Goal: Task Accomplishment & Management: Manage account settings

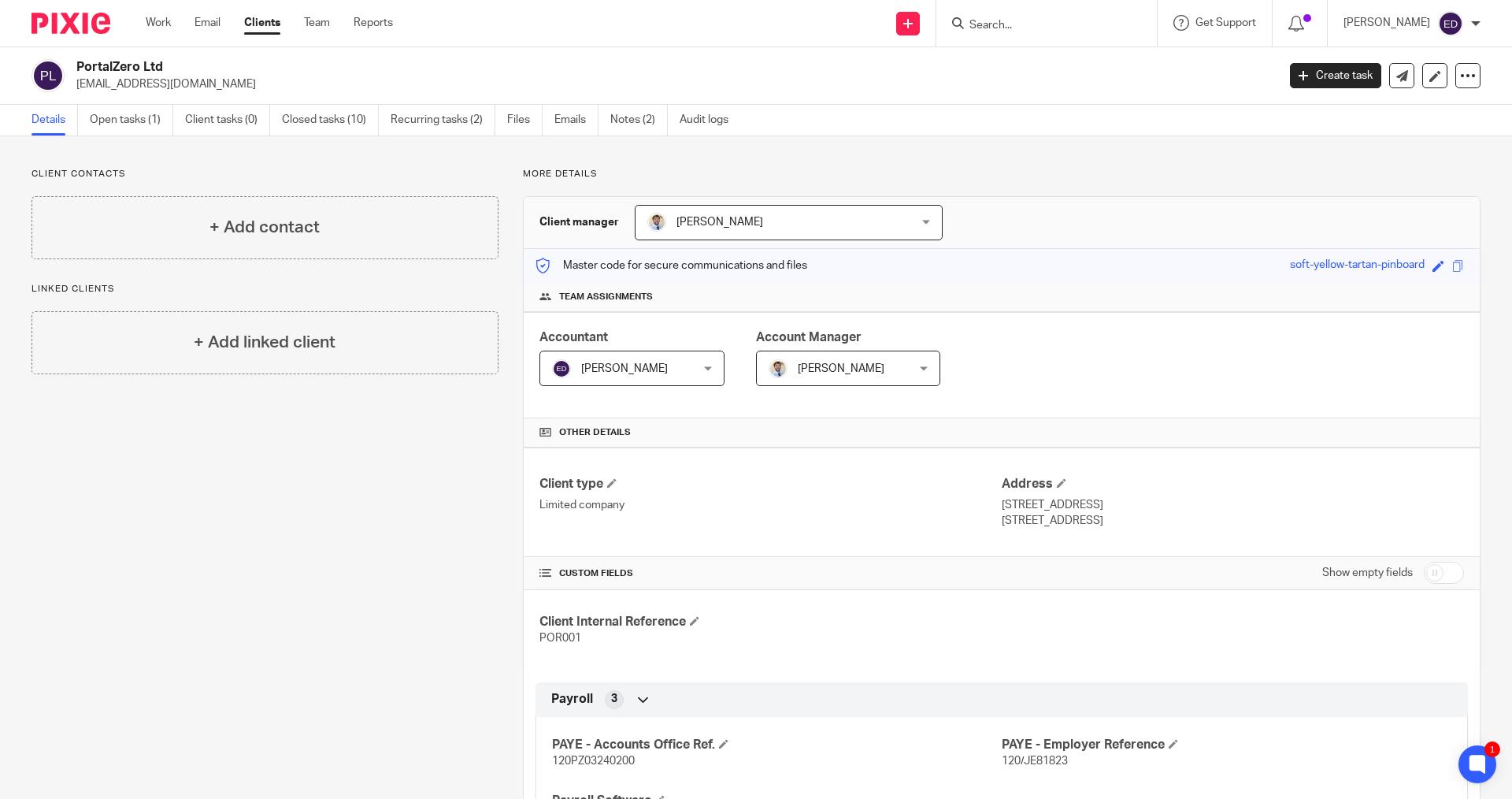
scroll to position [709, 0]
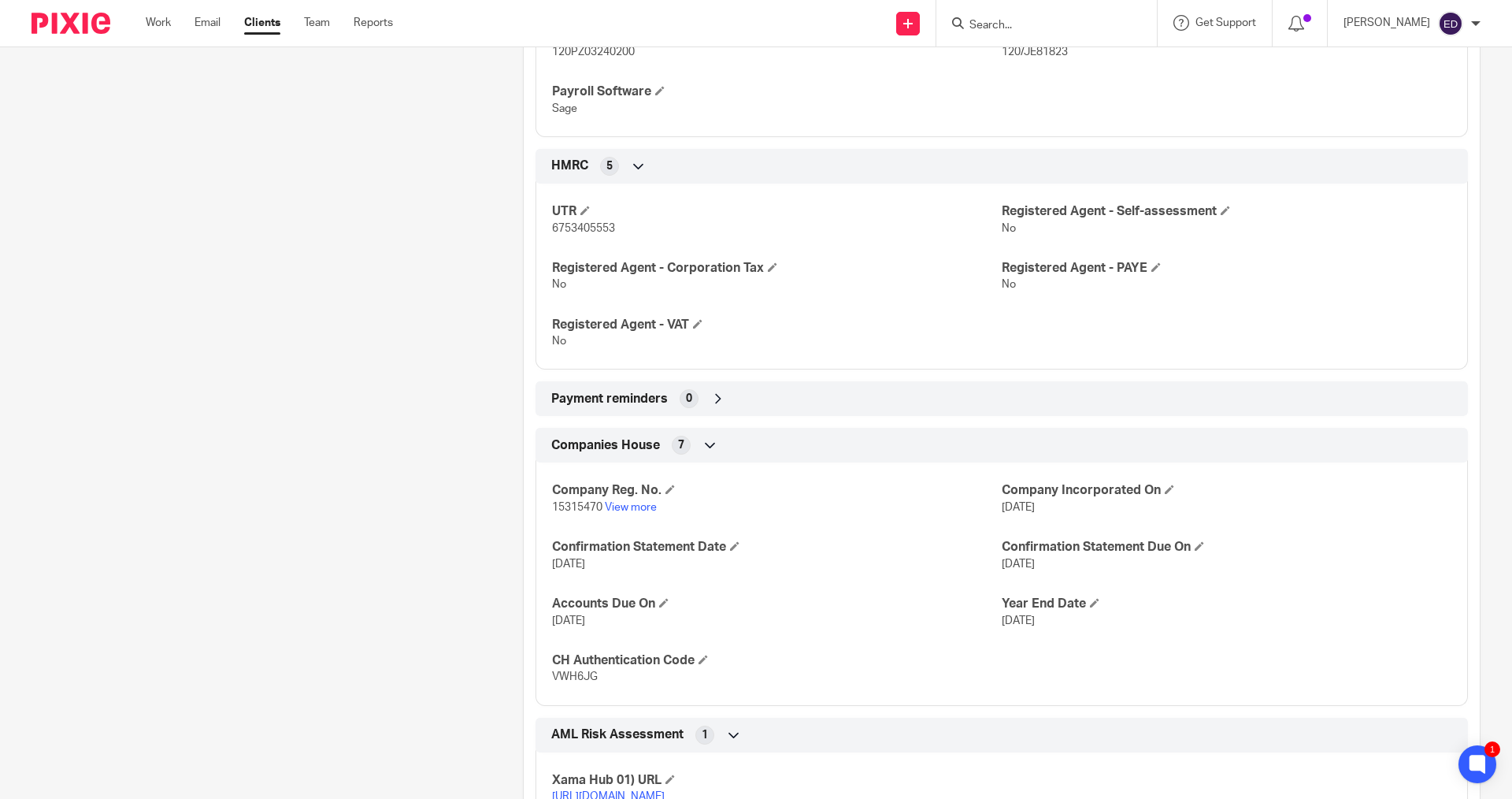
click at [165, 33] on div "Work Email Clients Team Reports Work Email Clients Team Reports Settings" at bounding box center [274, 23] width 287 height 46
click at [164, 24] on link "Work" at bounding box center [158, 22] width 25 height 16
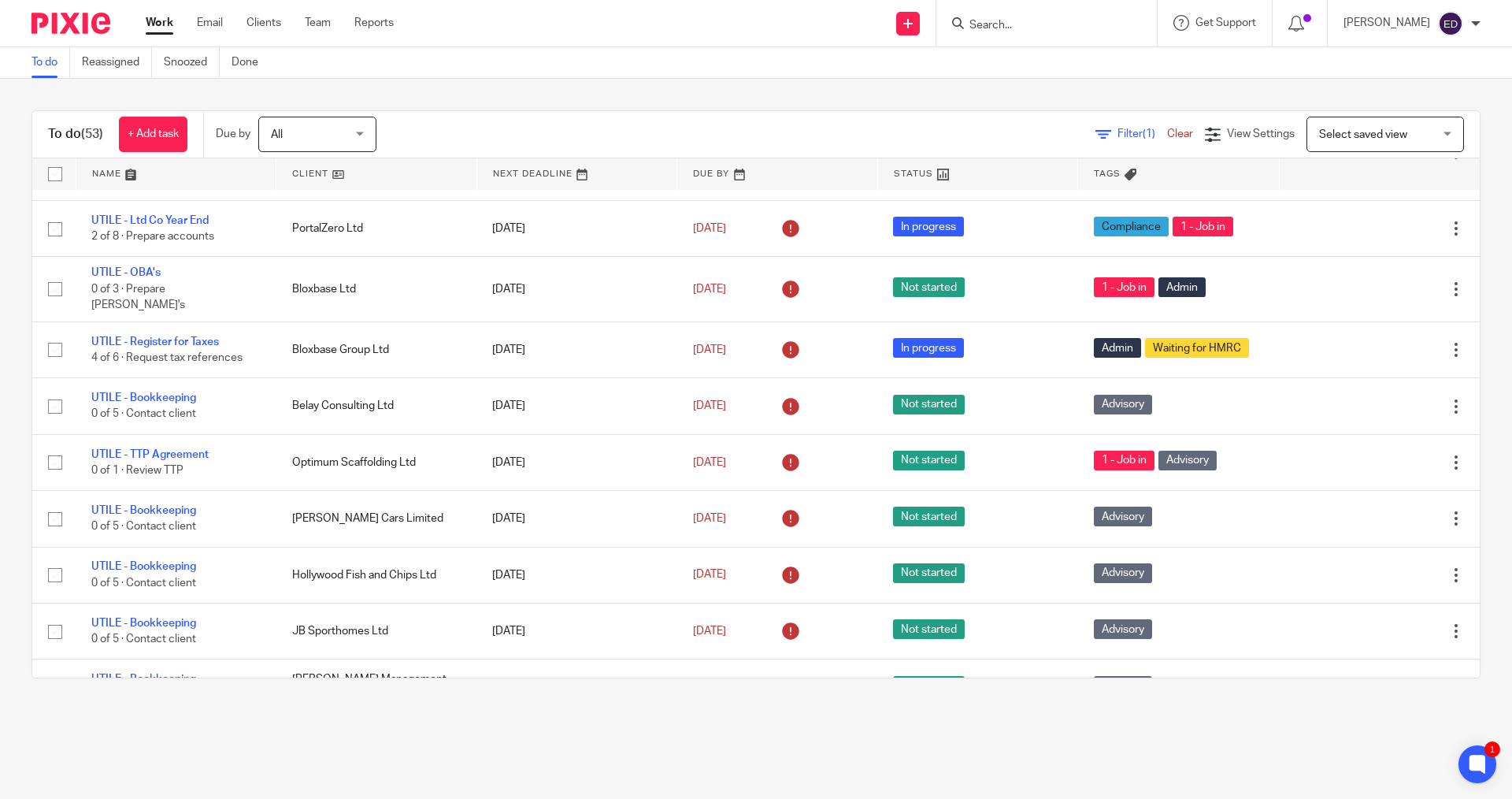
scroll to position [656, 0]
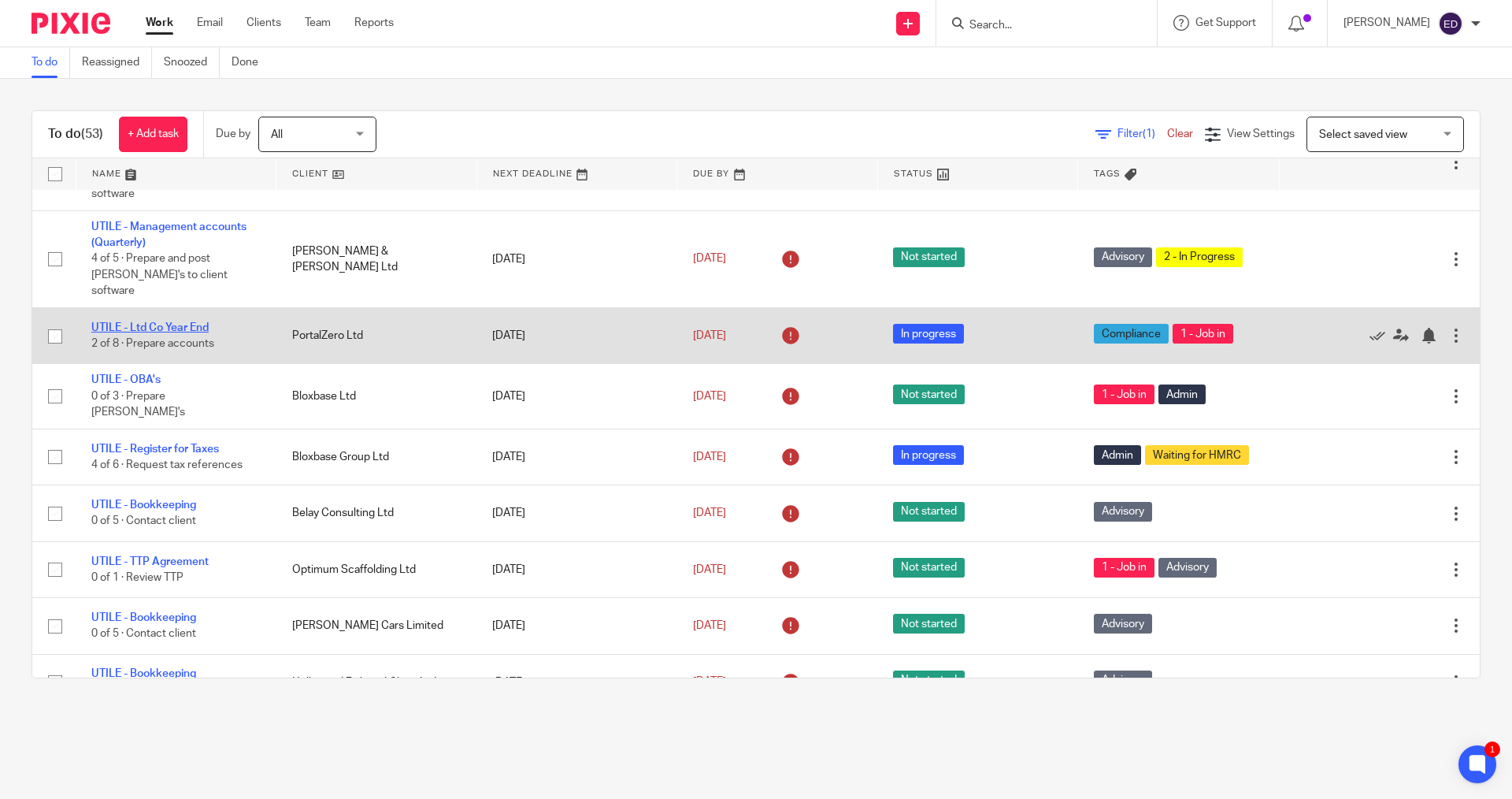
click at [163, 323] on link "UTILE - Ltd Co Year End" at bounding box center [150, 328] width 117 height 11
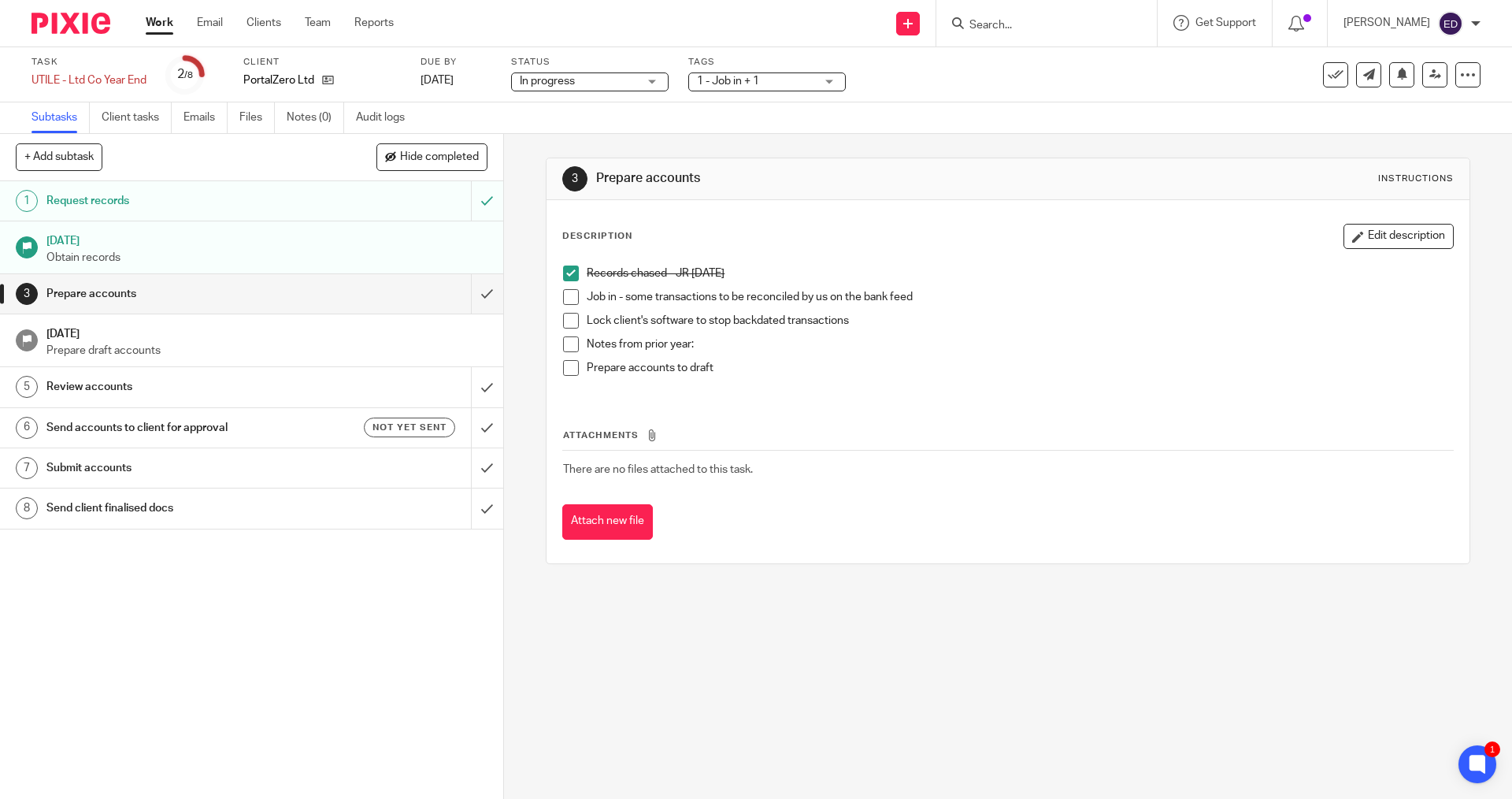
click at [563, 301] on span at bounding box center [570, 297] width 16 height 16
click at [569, 319] on span at bounding box center [570, 320] width 16 height 16
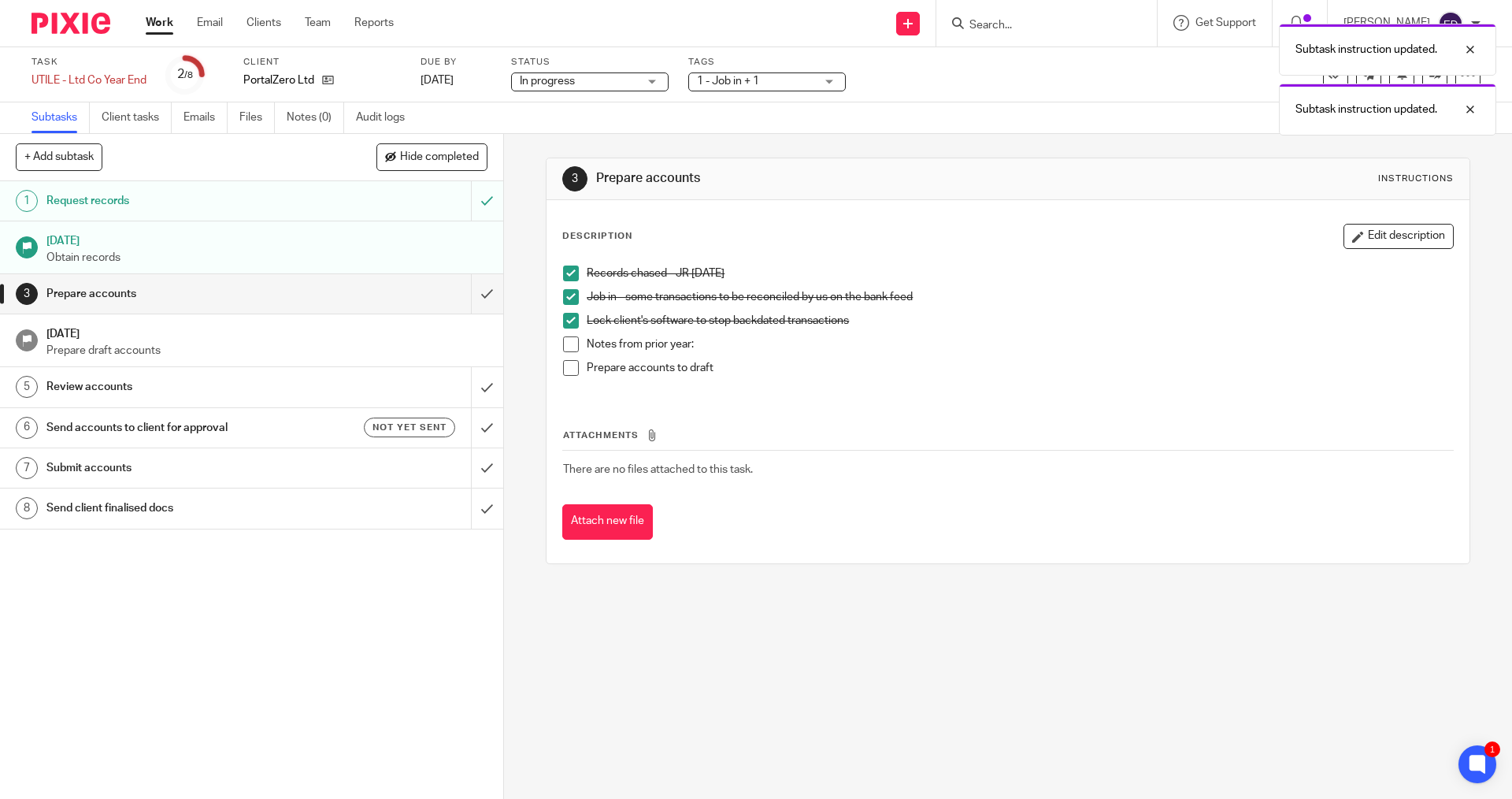
click at [573, 338] on span at bounding box center [570, 344] width 16 height 16
click at [571, 361] on span at bounding box center [570, 367] width 16 height 16
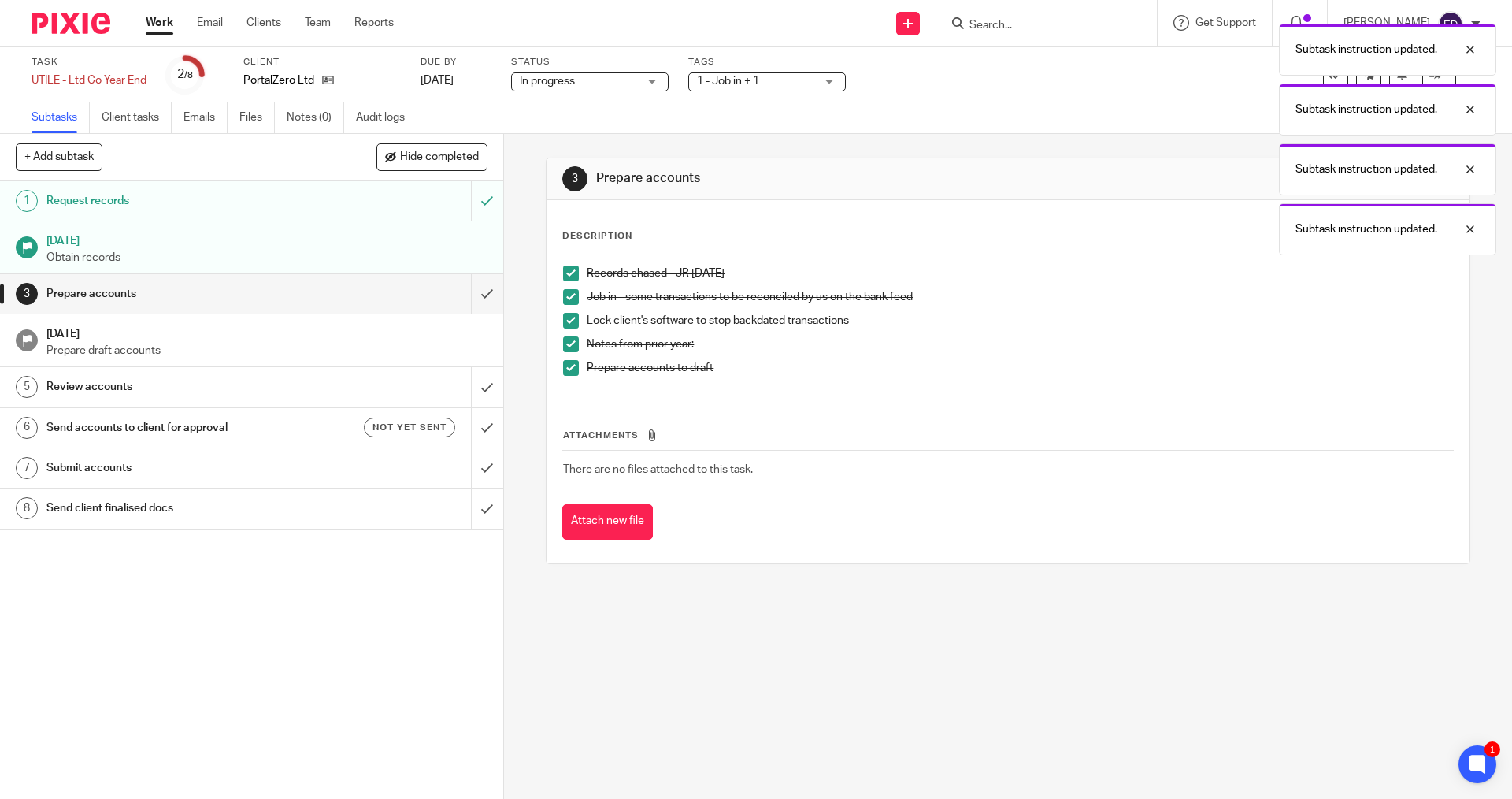
click at [479, 296] on input "submit" at bounding box center [251, 294] width 504 height 40
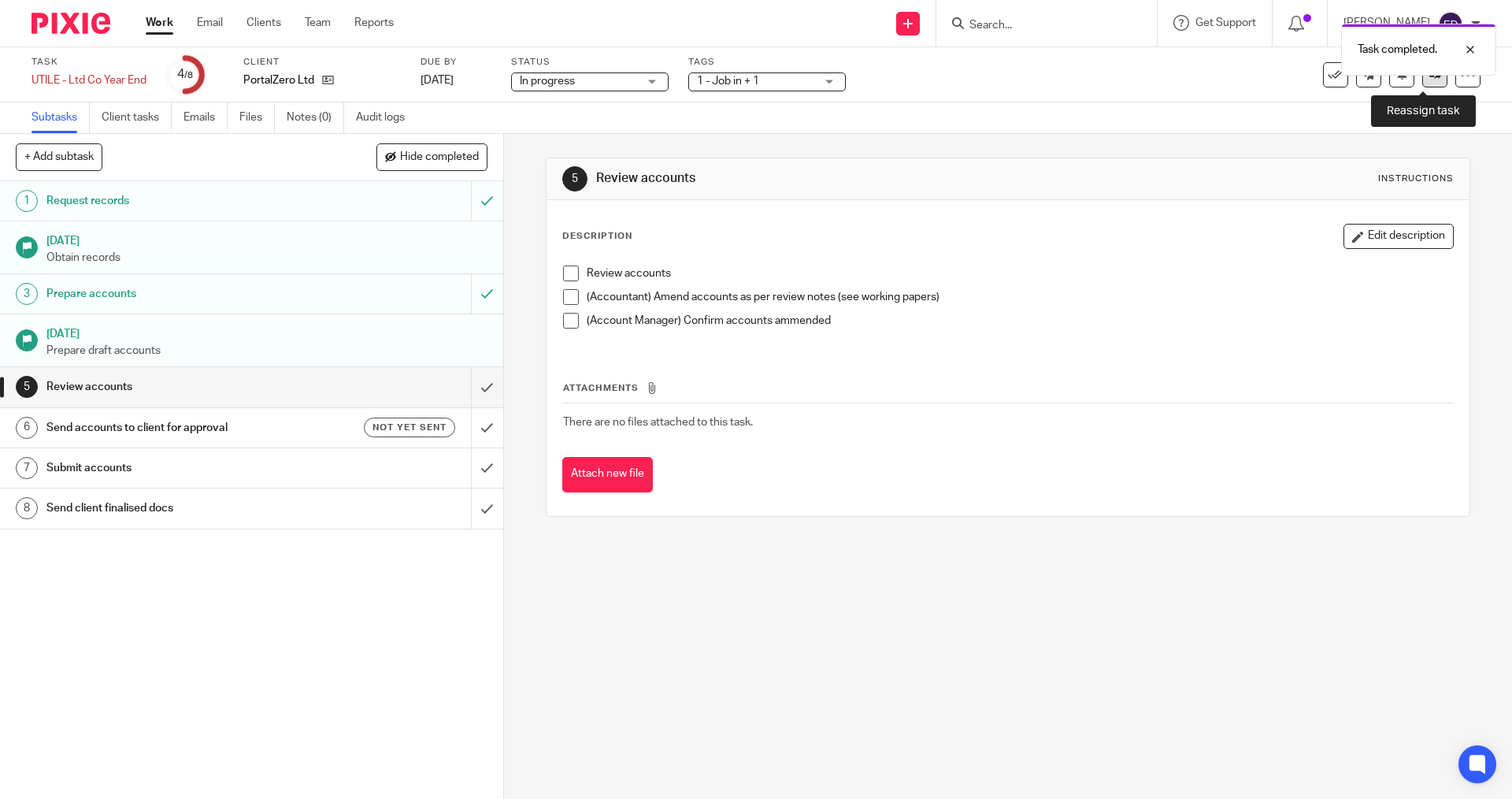
click at [1422, 87] on link at bounding box center [1434, 74] width 25 height 25
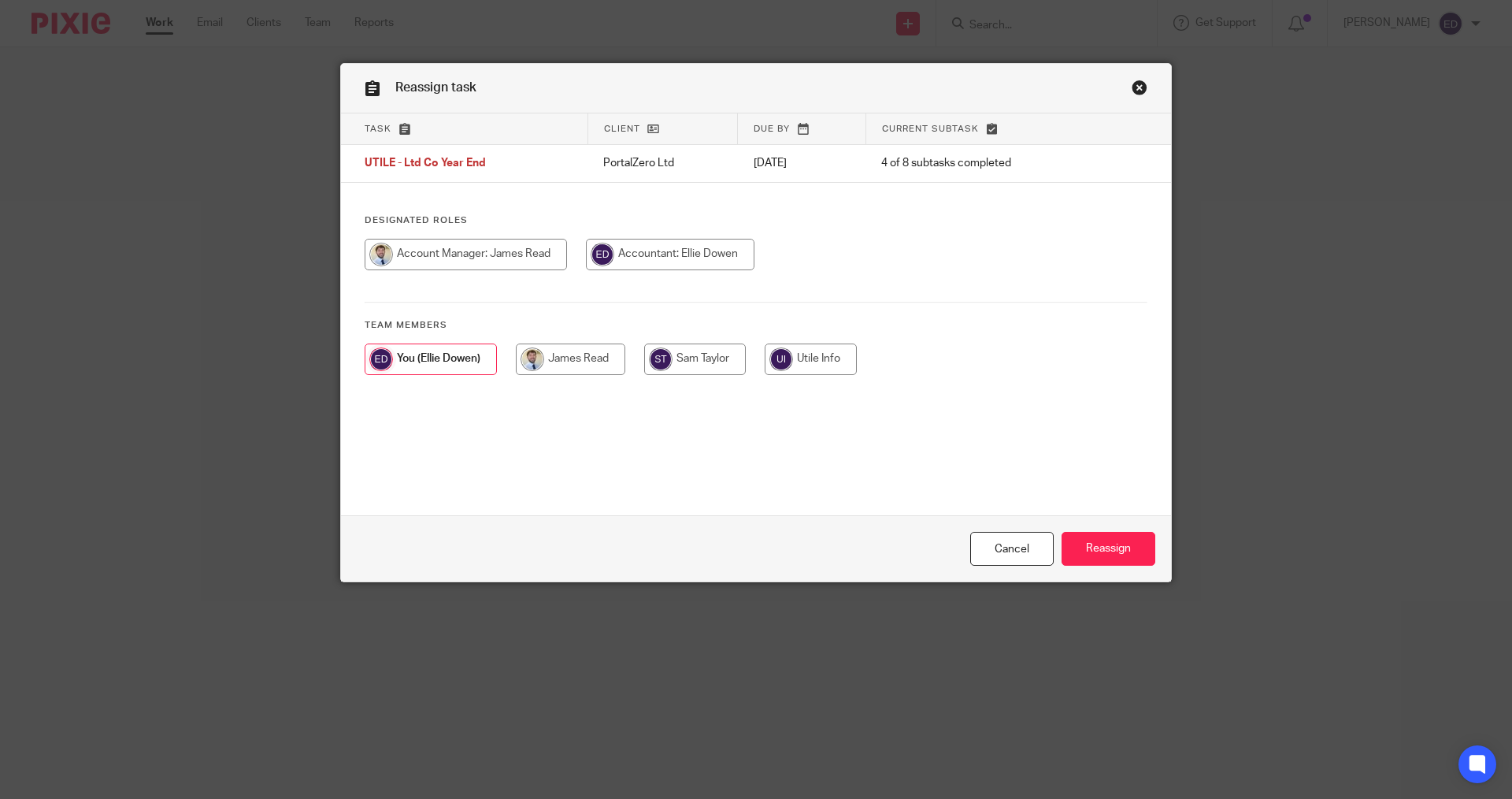
click at [554, 259] on input "radio" at bounding box center [466, 254] width 202 height 31
radio input "true"
click at [1091, 550] on input "Reassign" at bounding box center [1108, 548] width 93 height 34
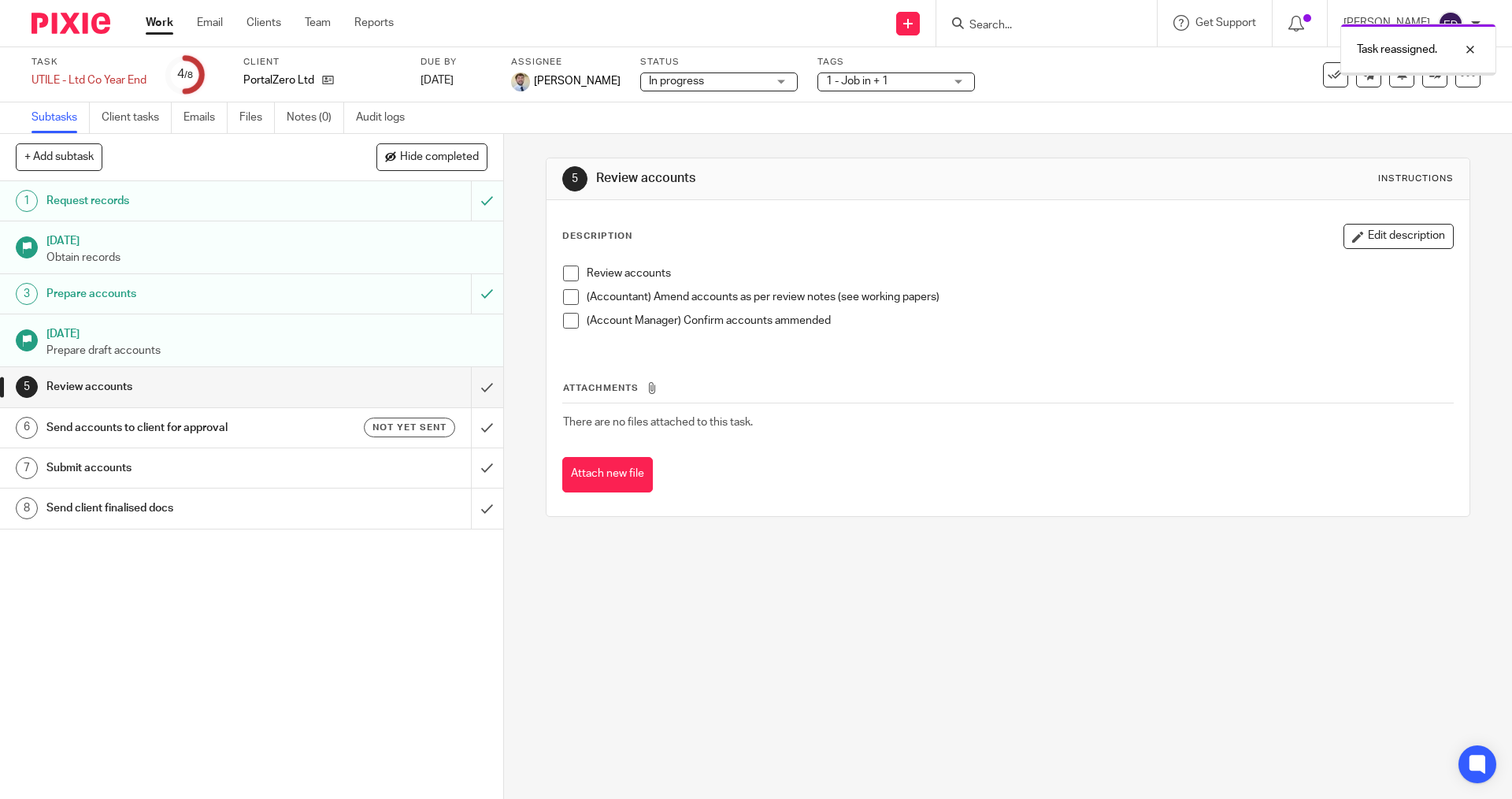
click at [860, 88] on span "1 - Job in + 1" at bounding box center [885, 81] width 118 height 17
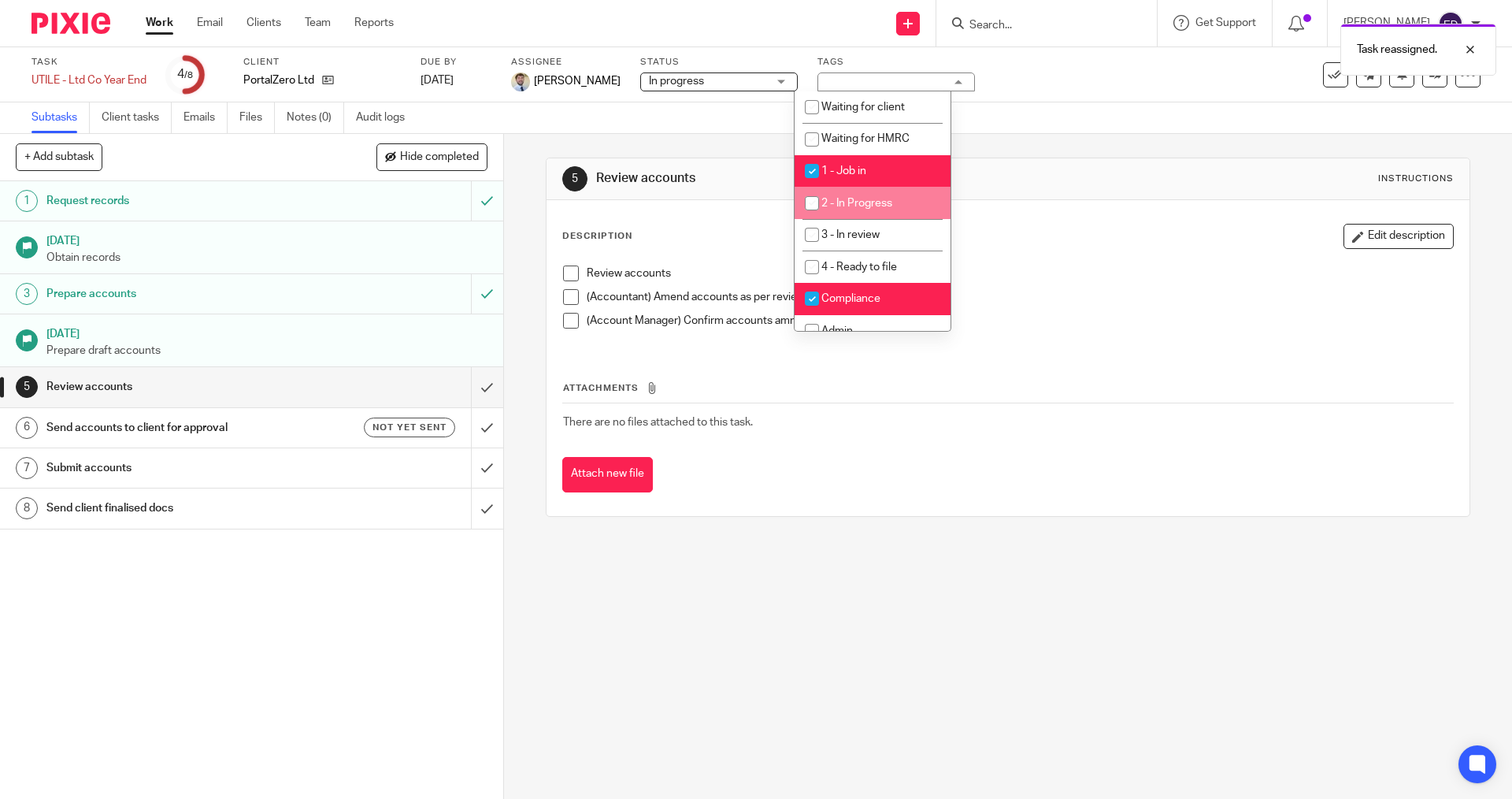
click at [813, 195] on input "checkbox" at bounding box center [811, 203] width 30 height 30
checkbox input "true"
click at [814, 227] on input "checkbox" at bounding box center [811, 235] width 30 height 30
checkbox input "true"
click at [824, 166] on input "checkbox" at bounding box center [811, 171] width 30 height 30
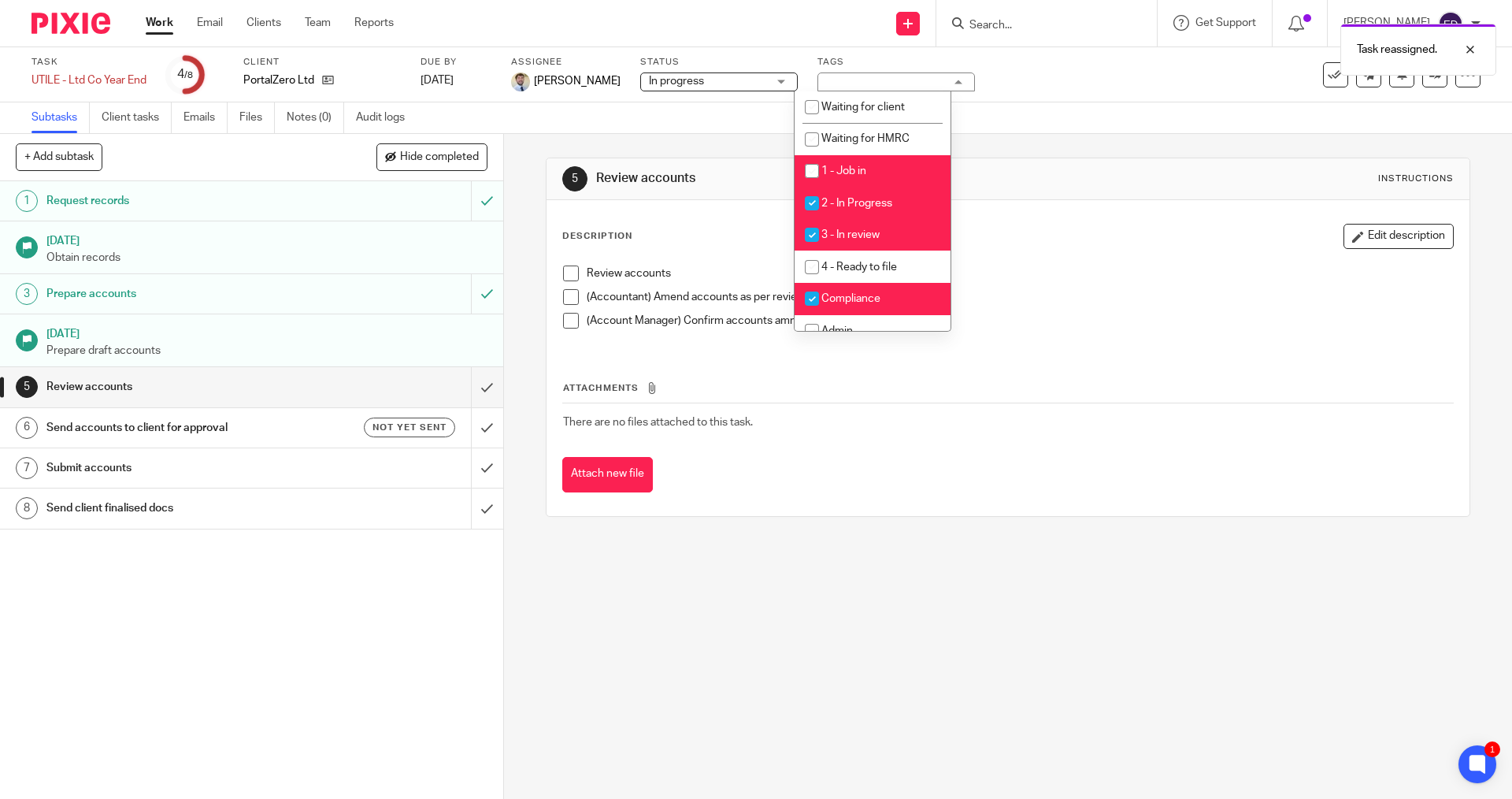
checkbox input "false"
click at [873, 201] on span "2 - In Progress" at bounding box center [857, 203] width 71 height 11
checkbox input "false"
click at [1005, 150] on div "5 Review accounts Instructions Description Edit description Review accounts (Ac…" at bounding box center [1008, 338] width 924 height 407
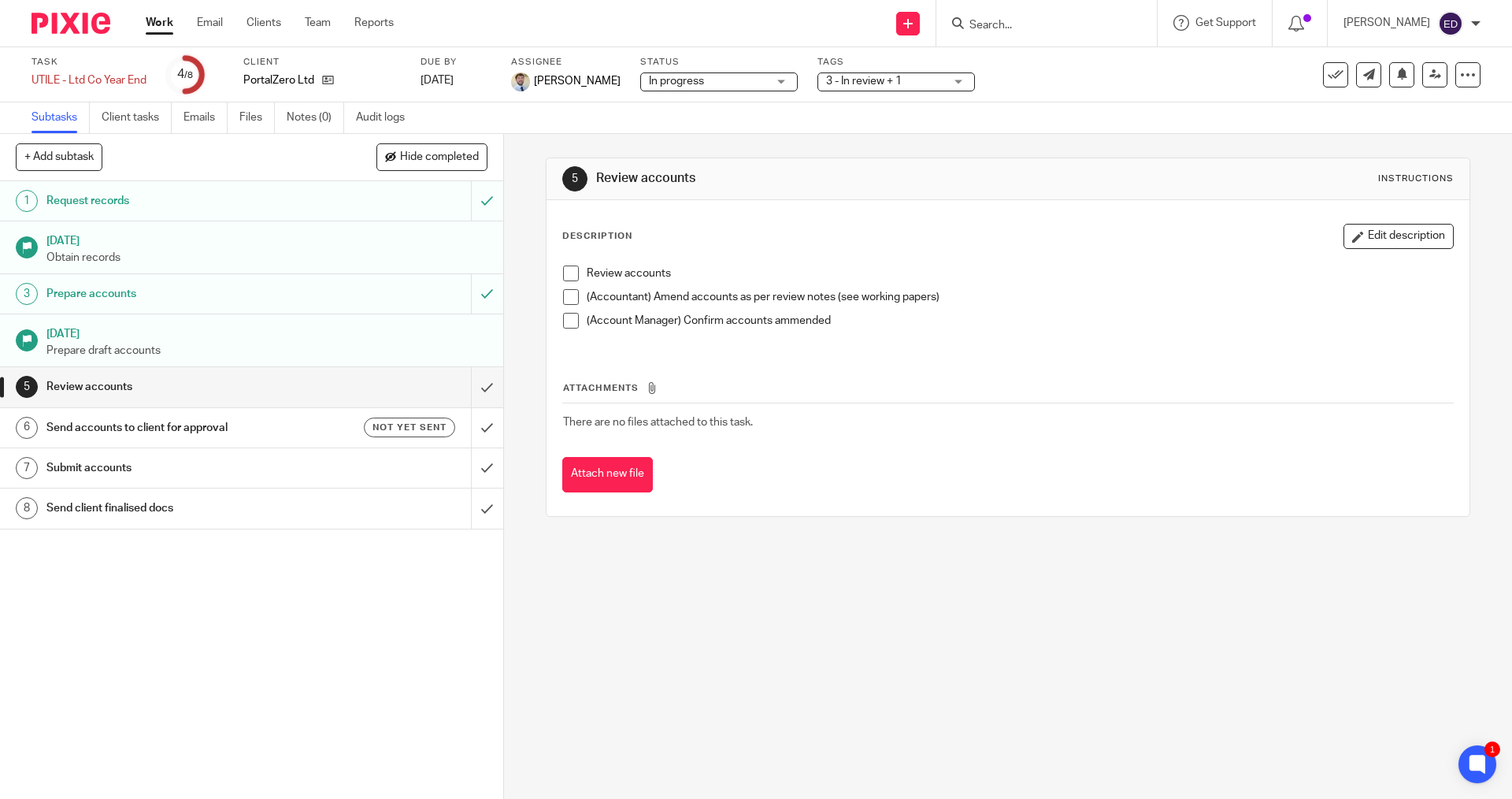
click at [771, 86] on div "In progress In progress" at bounding box center [719, 81] width 157 height 18
click at [792, 212] on div "Description Edit description Review accounts (Accountant) Amend accounts as per…" at bounding box center [1007, 358] width 922 height 316
click at [170, 24] on link "Work" at bounding box center [160, 22] width 28 height 16
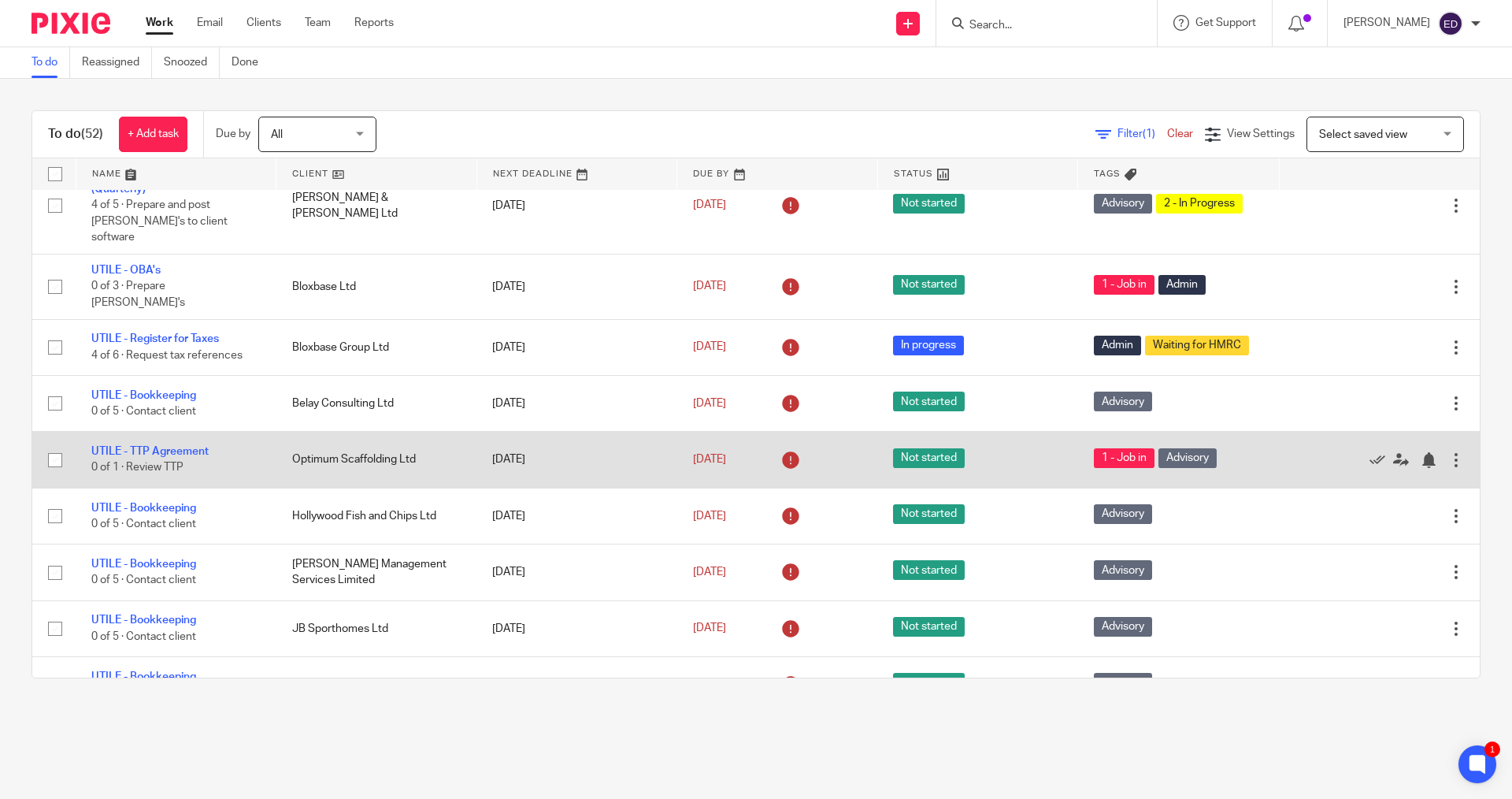
scroll to position [946, 0]
